Goal: Information Seeking & Learning: Learn about a topic

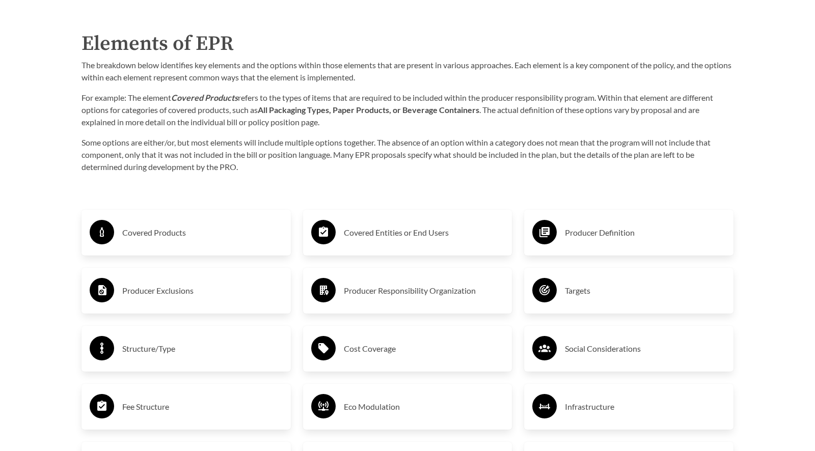
scroll to position [1605, 0]
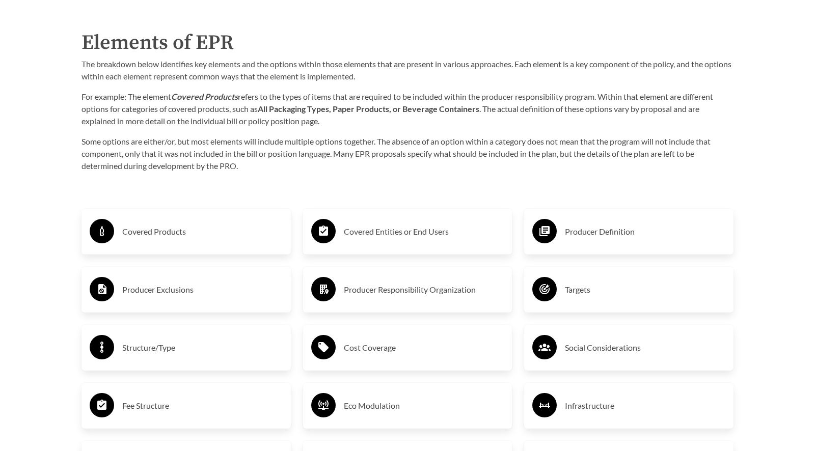
click at [199, 233] on h3 "Covered Products" at bounding box center [202, 232] width 160 height 16
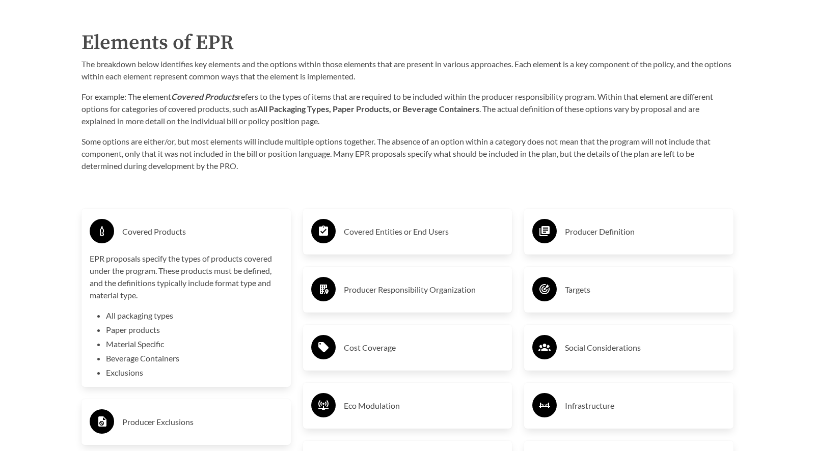
click at [347, 229] on h3 "Covered Entities or End Users" at bounding box center [424, 232] width 160 height 16
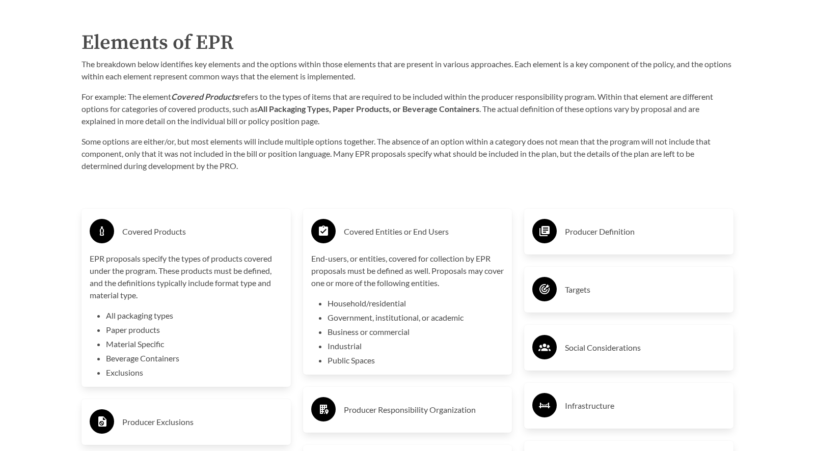
click at [569, 235] on h3 "Producer Definition" at bounding box center [645, 232] width 160 height 16
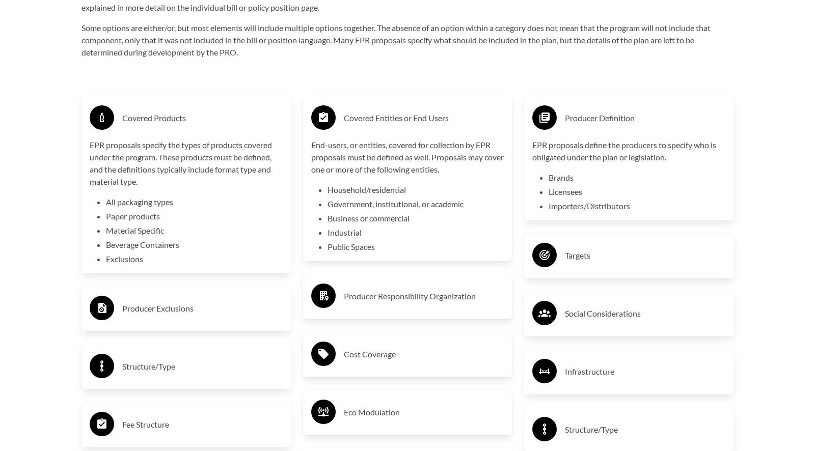
scroll to position [1730, 0]
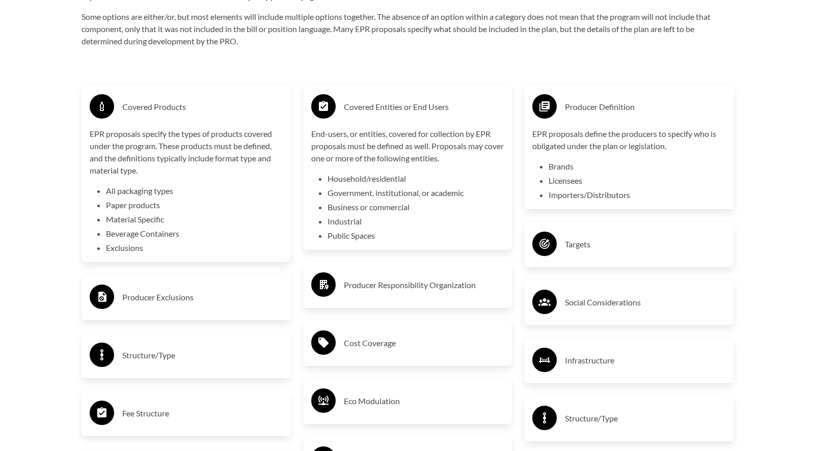
click at [571, 248] on h3 "Targets" at bounding box center [645, 244] width 160 height 16
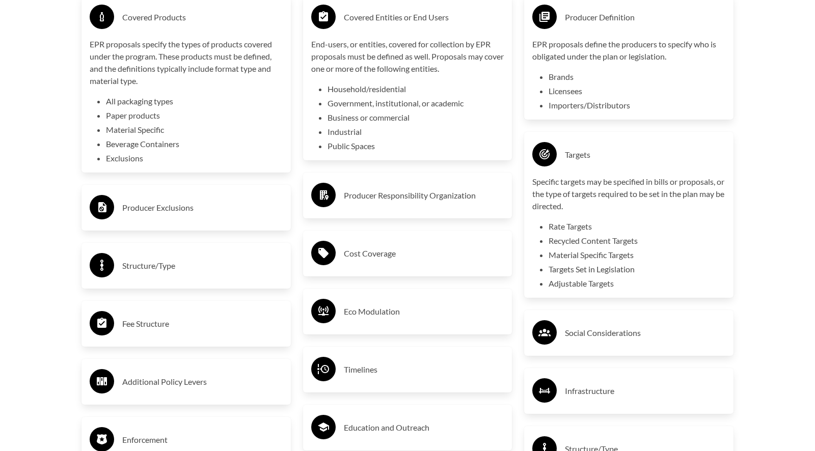
scroll to position [1823, 0]
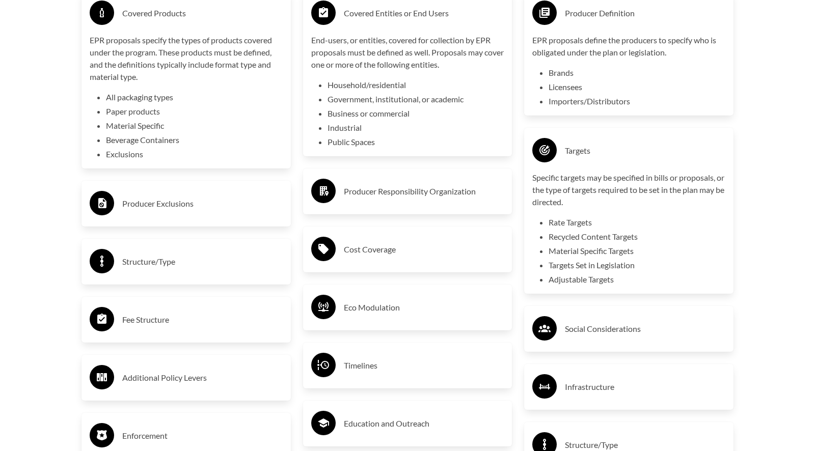
click at [360, 318] on div "Eco Modulation" at bounding box center [407, 308] width 193 height 30
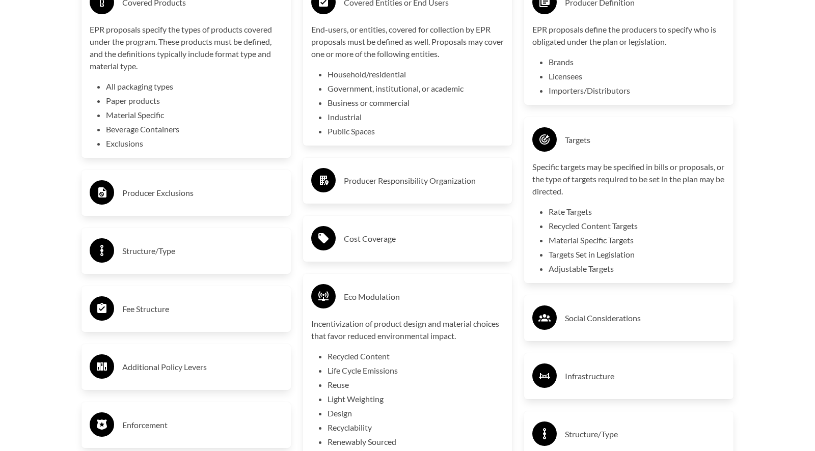
scroll to position [1840, 0]
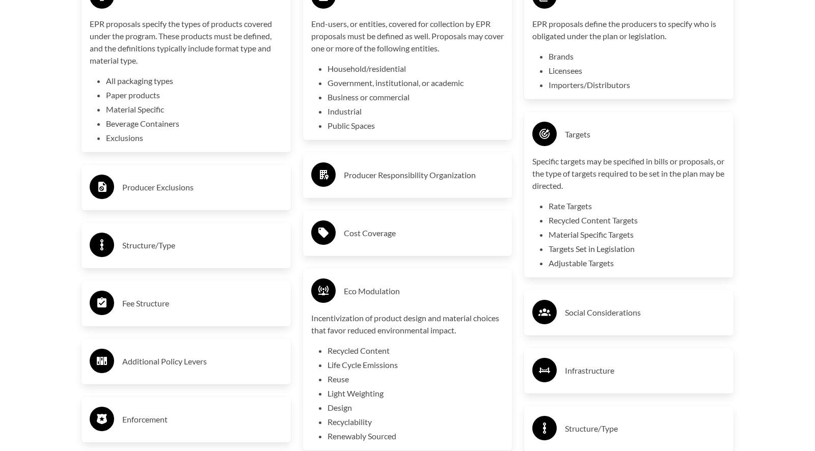
click at [210, 303] on h3 "Fee Structure" at bounding box center [202, 304] width 160 height 16
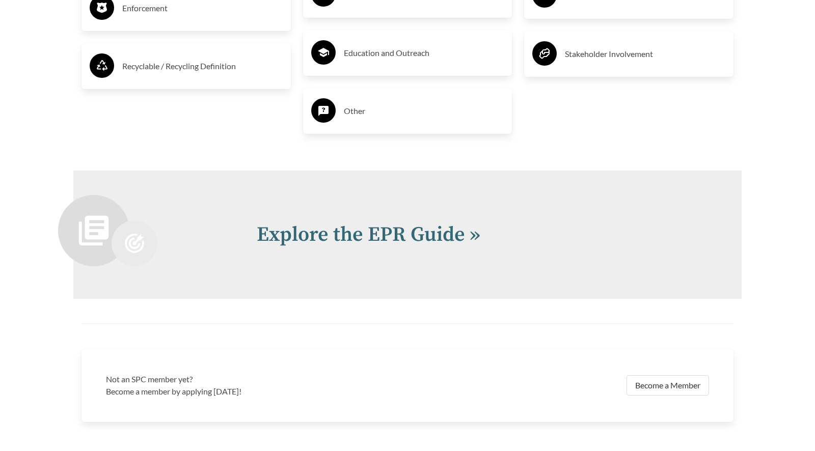
scroll to position [2358, 0]
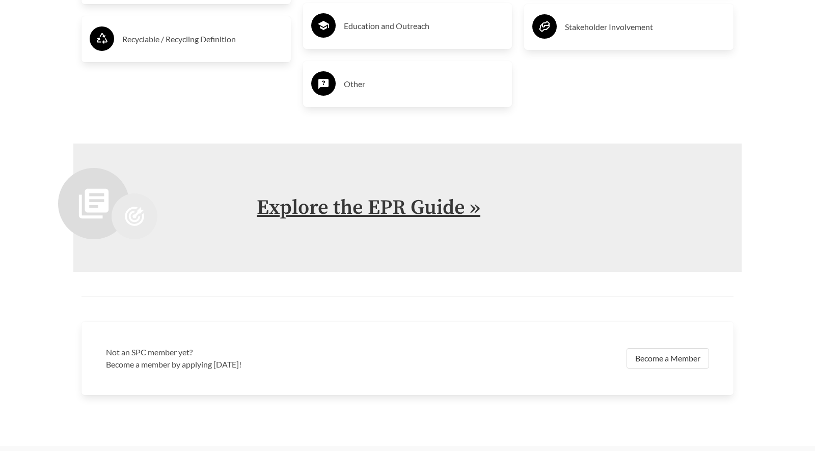
click at [368, 215] on link "Explore the EPR Guide »" at bounding box center [369, 207] width 224 height 25
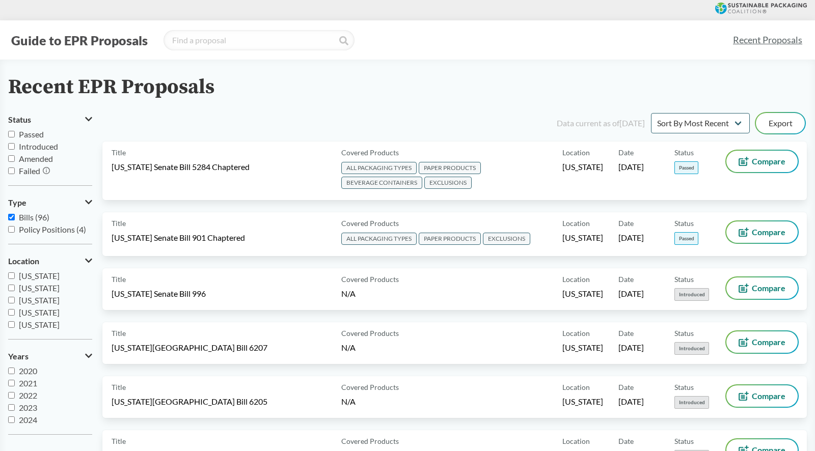
click at [12, 133] on input "Passed" at bounding box center [11, 134] width 7 height 7
checkbox input "true"
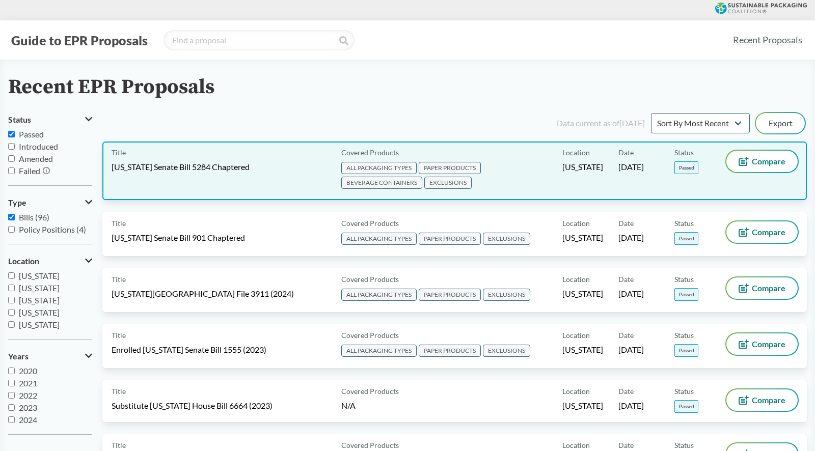
click at [538, 163] on span "ALL PACKAGING TYPES PAPER PRODUCTS BEVERAGE CONTAINERS EXCLUSIONS" at bounding box center [450, 177] width 218 height 30
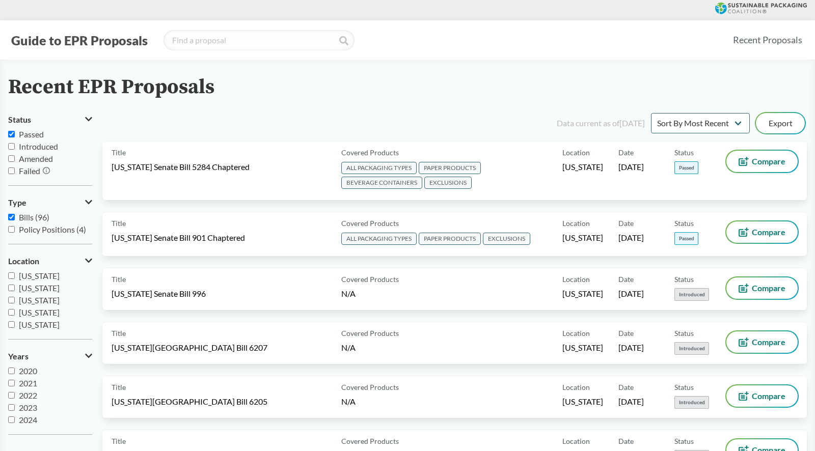
click at [11, 132] on input "Passed" at bounding box center [11, 134] width 7 height 7
click at [14, 135] on input "Passed" at bounding box center [11, 134] width 7 height 7
checkbox input "true"
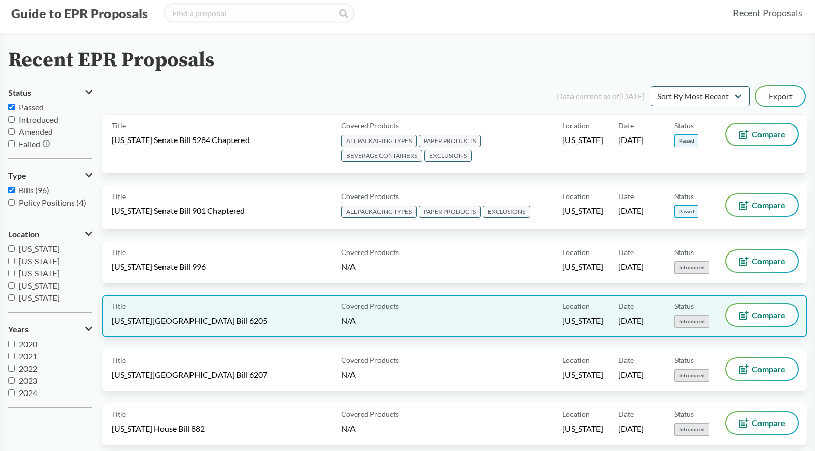
scroll to position [28, 0]
